Goal: Transaction & Acquisition: Purchase product/service

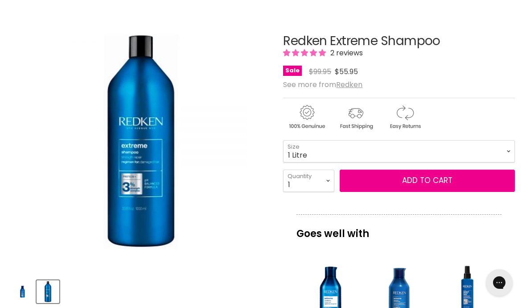
scroll to position [133, 0]
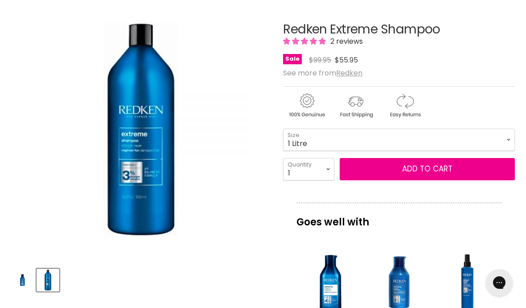
click at [46, 220] on img "Redken Extreme Shampoo image. Click or Scroll to Zoom." at bounding box center [141, 130] width 214 height 214
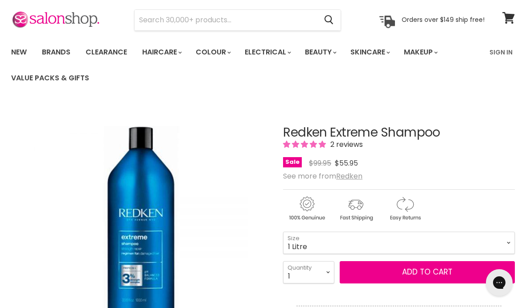
scroll to position [31, 0]
click at [417, 274] on span "Add to cart" at bounding box center [427, 271] width 50 height 11
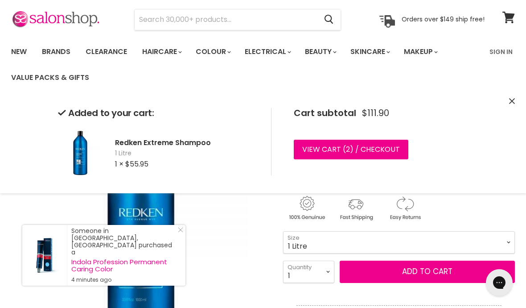
click at [148, 152] on span "1 Litre" at bounding box center [186, 153] width 142 height 9
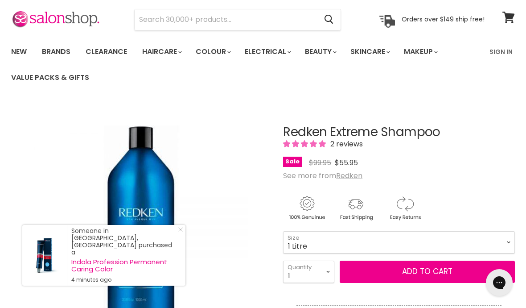
click at [504, 21] on icon at bounding box center [508, 18] width 12 height 12
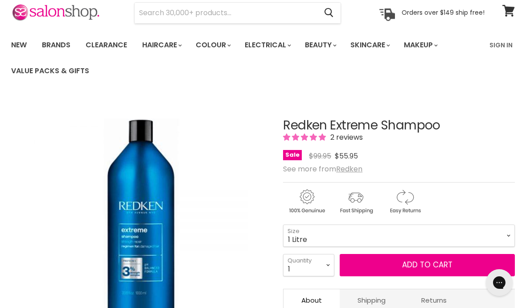
scroll to position [38, 0]
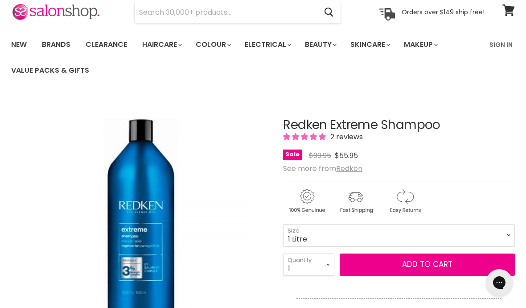
click at [425, 265] on span "Add to cart" at bounding box center [427, 264] width 50 height 11
click at [422, 268] on span "Add to cart" at bounding box center [427, 264] width 50 height 11
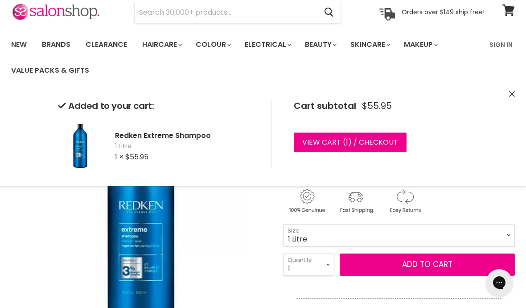
click at [375, 140] on link "View cart ( 1 ) / Checkout" at bounding box center [350, 142] width 113 height 20
